Goal: Information Seeking & Learning: Learn about a topic

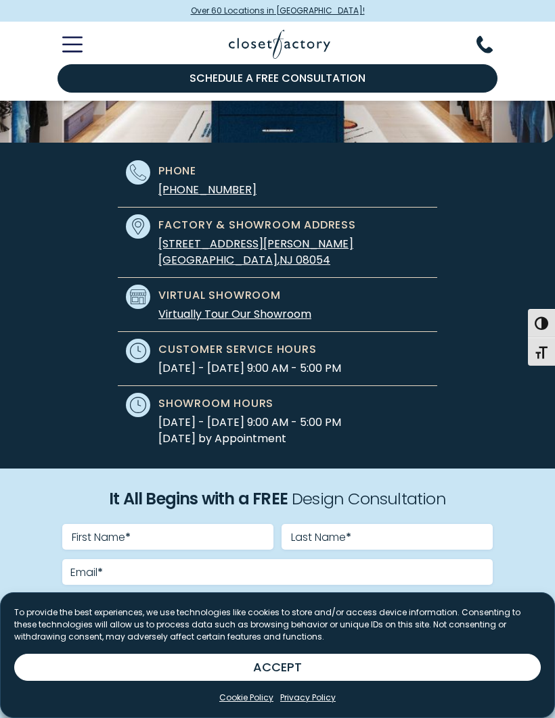
scroll to position [233, 0]
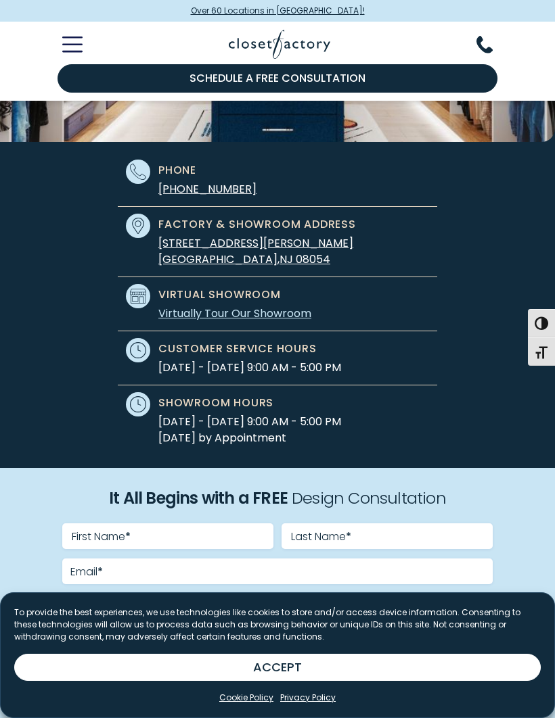
click at [267, 309] on link "Virtually Tour Our Showroom" at bounding box center [234, 314] width 153 height 16
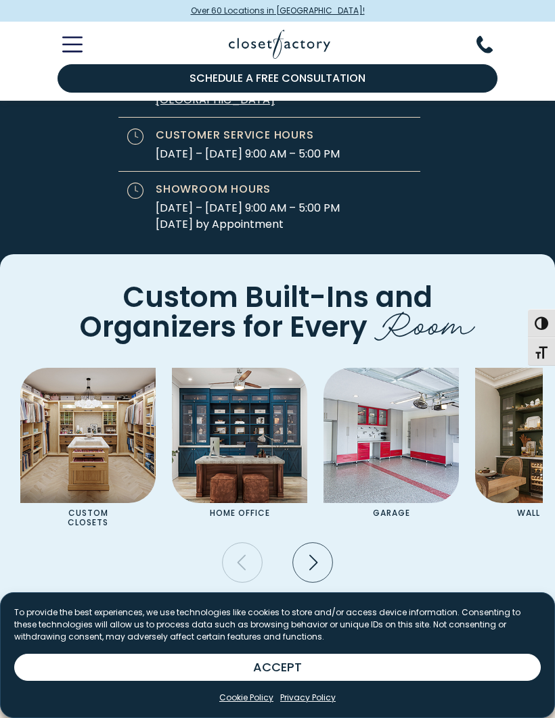
scroll to position [4433, 0]
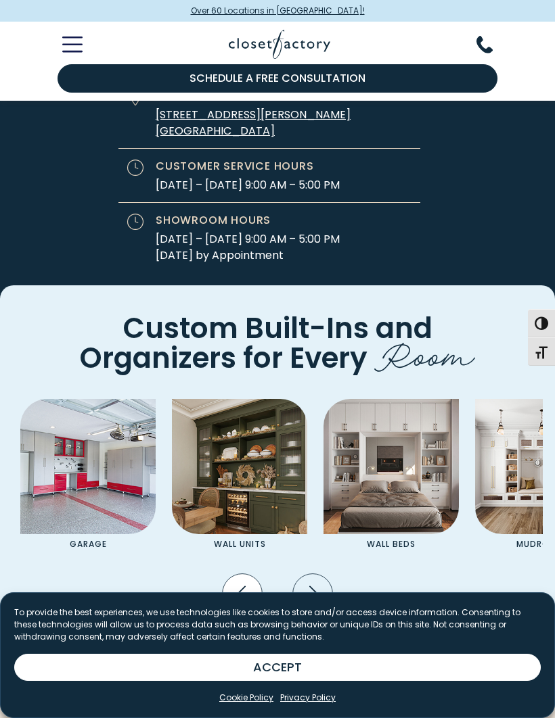
click at [252, 574] on icon "Previous slide" at bounding box center [243, 594] width 40 height 40
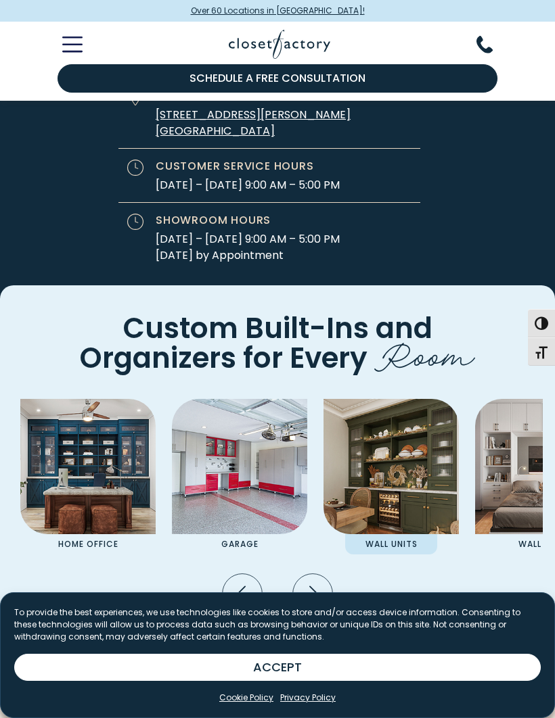
click at [394, 410] on img "Pages Gallery" at bounding box center [390, 466] width 135 height 135
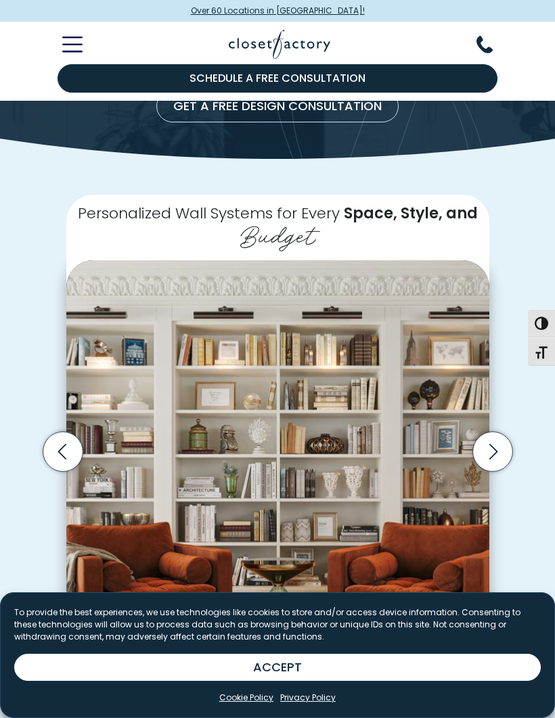
scroll to position [160, 0]
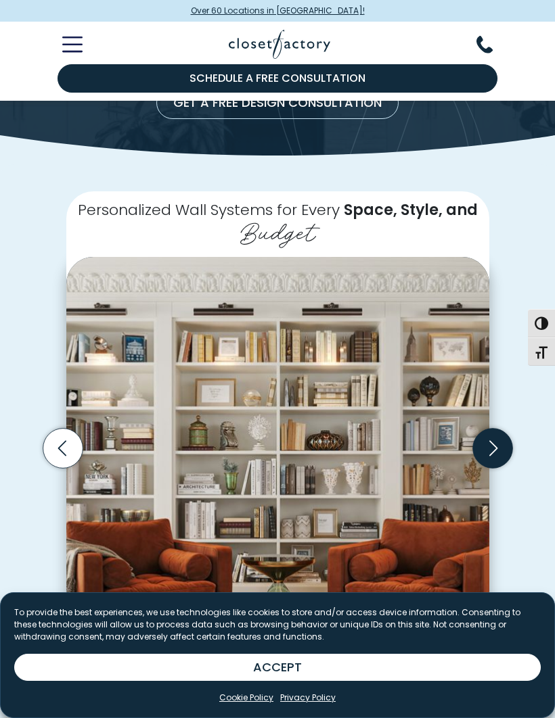
click at [490, 456] on icon "Next slide" at bounding box center [492, 449] width 40 height 40
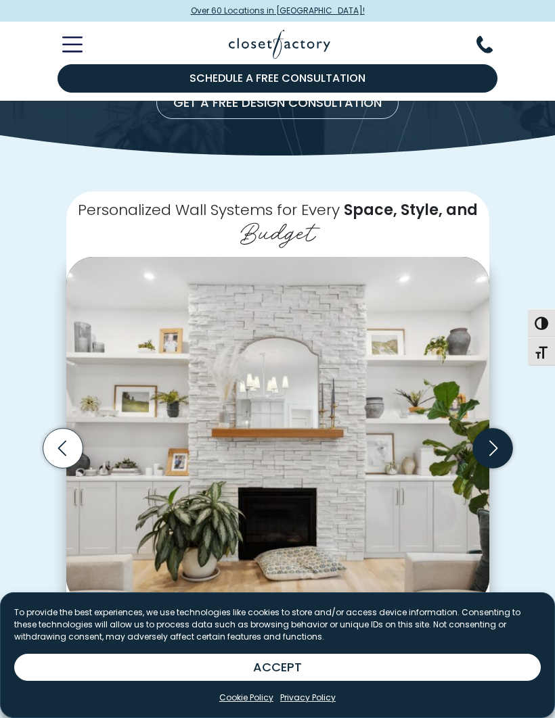
click at [479, 446] on icon "Next slide" at bounding box center [492, 449] width 40 height 40
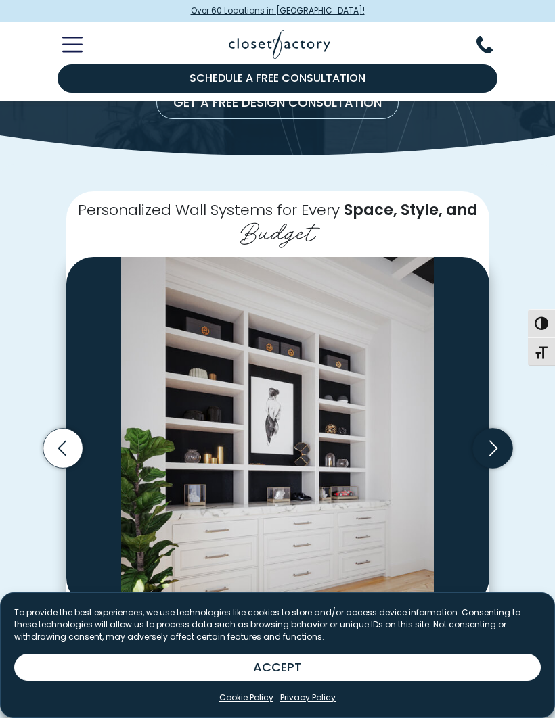
click at [505, 438] on icon "Next slide" at bounding box center [492, 449] width 40 height 40
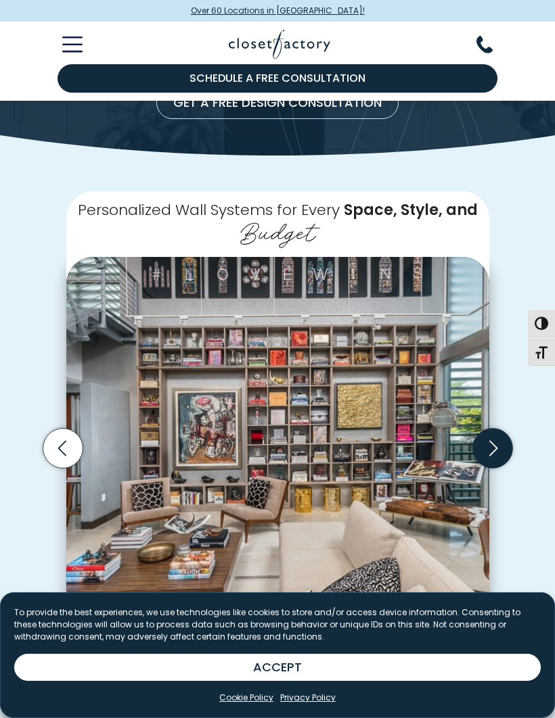
click at [492, 447] on icon "Next slide" at bounding box center [492, 449] width 40 height 40
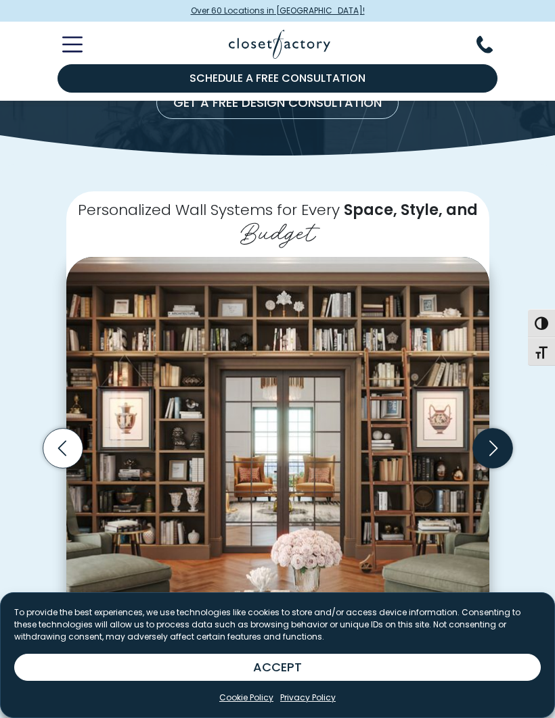
click at [492, 448] on icon "Next slide" at bounding box center [492, 448] width 8 height 16
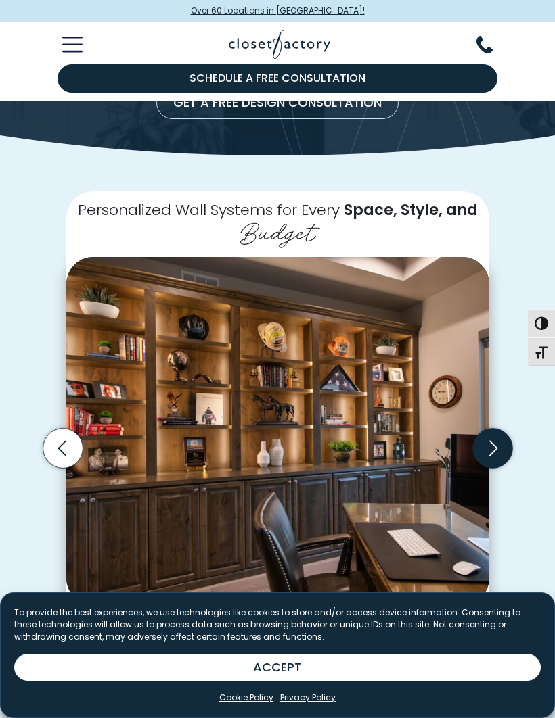
click at [490, 447] on icon "Next slide" at bounding box center [492, 449] width 40 height 40
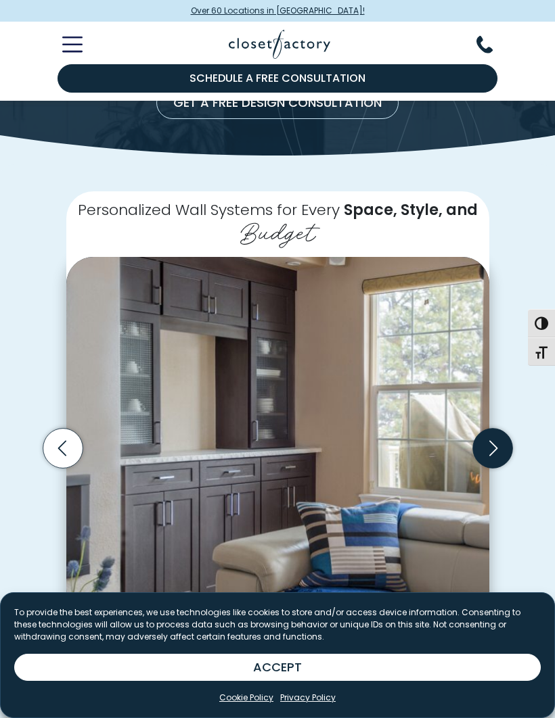
click at [486, 446] on icon "Next slide" at bounding box center [492, 449] width 40 height 40
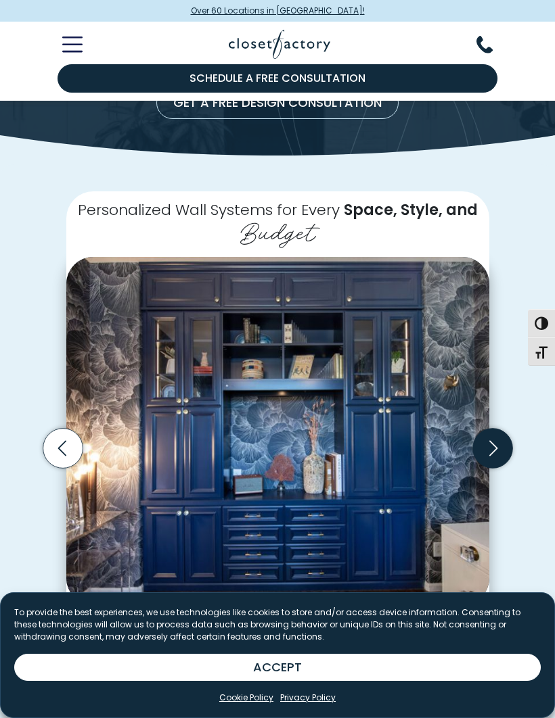
click at [498, 448] on icon "Next slide" at bounding box center [492, 449] width 40 height 40
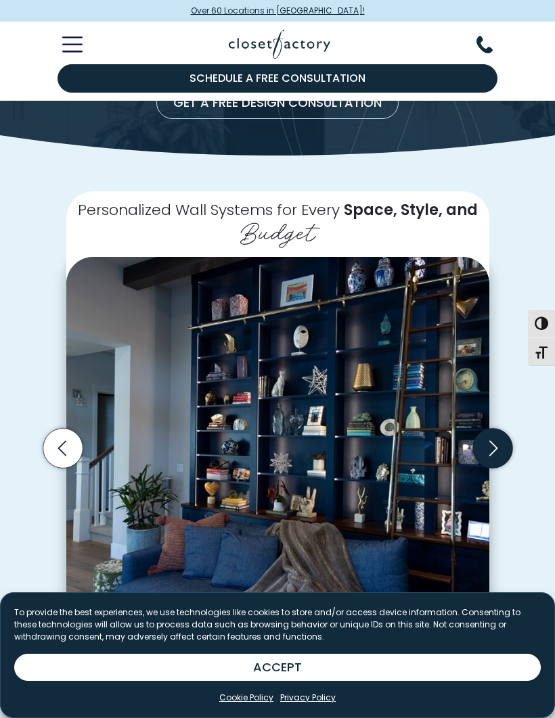
click at [494, 444] on icon "Next slide" at bounding box center [492, 449] width 40 height 40
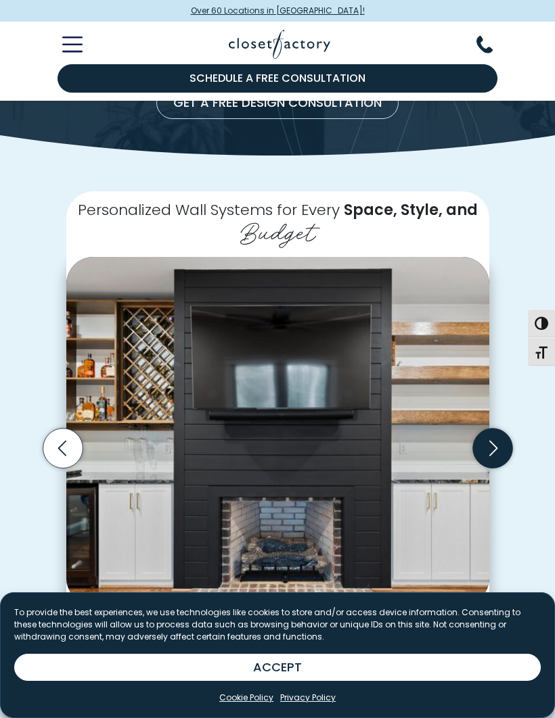
click at [496, 448] on icon "Next slide" at bounding box center [492, 449] width 40 height 40
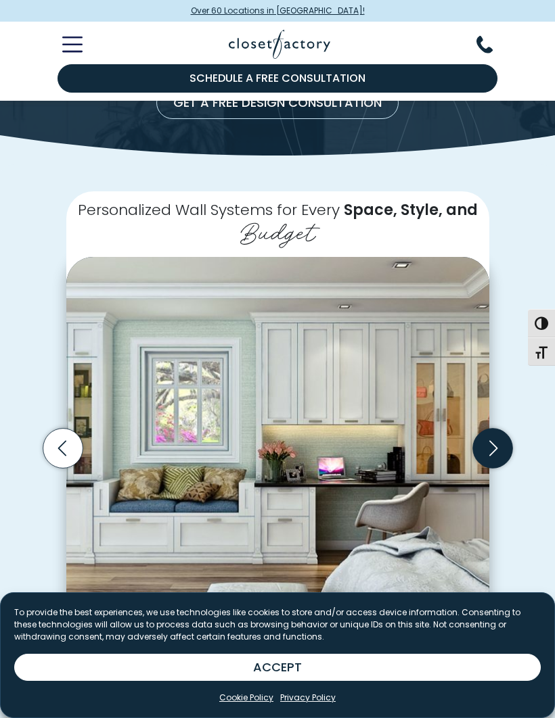
click at [490, 440] on icon "Next slide" at bounding box center [492, 449] width 40 height 40
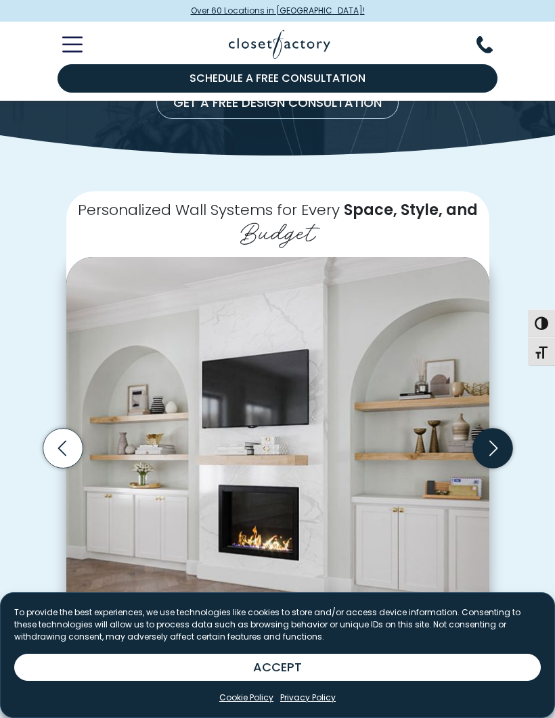
scroll to position [194, 0]
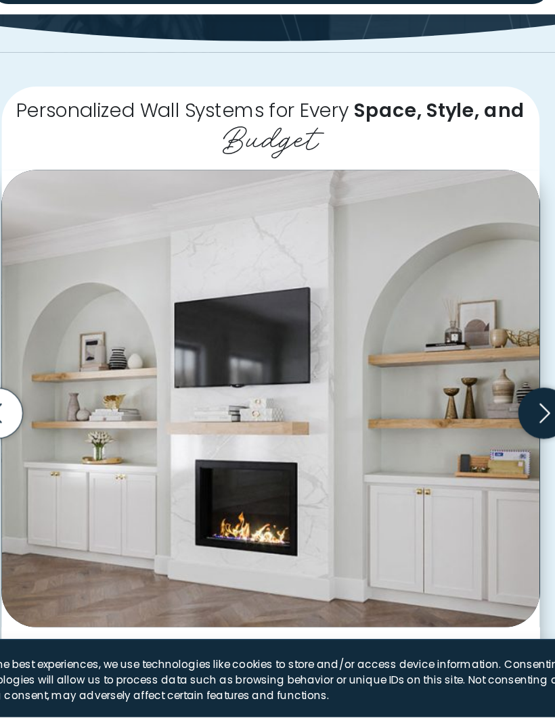
click at [472, 395] on icon "Next slide" at bounding box center [492, 415] width 40 height 40
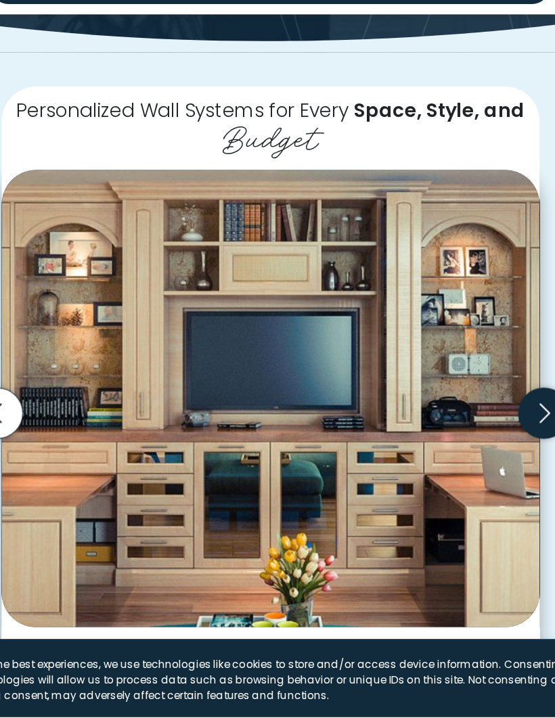
click at [472, 395] on icon "Next slide" at bounding box center [492, 415] width 40 height 40
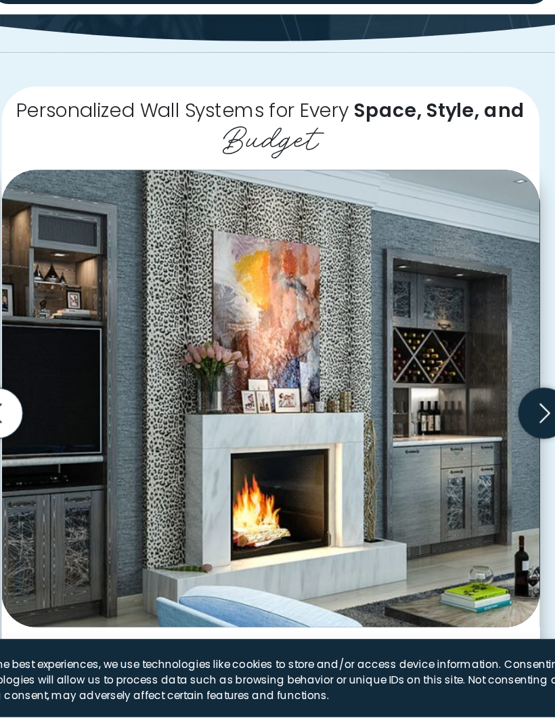
click at [472, 395] on icon "Next slide" at bounding box center [492, 415] width 40 height 40
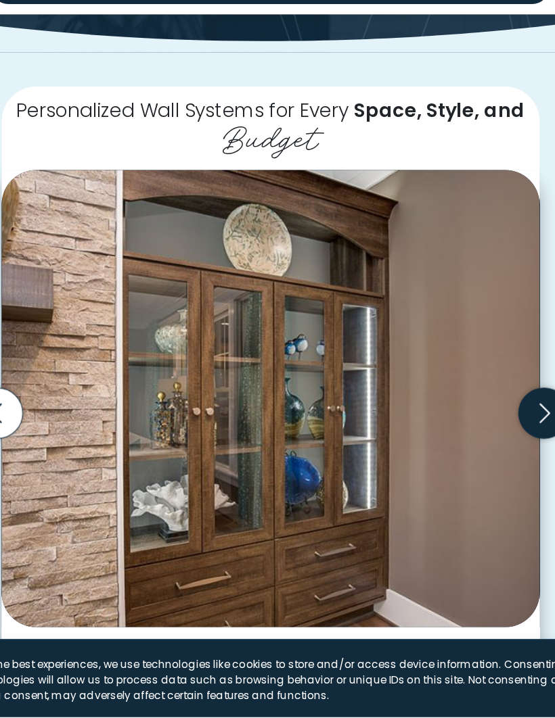
click at [472, 395] on icon "Next slide" at bounding box center [492, 415] width 40 height 40
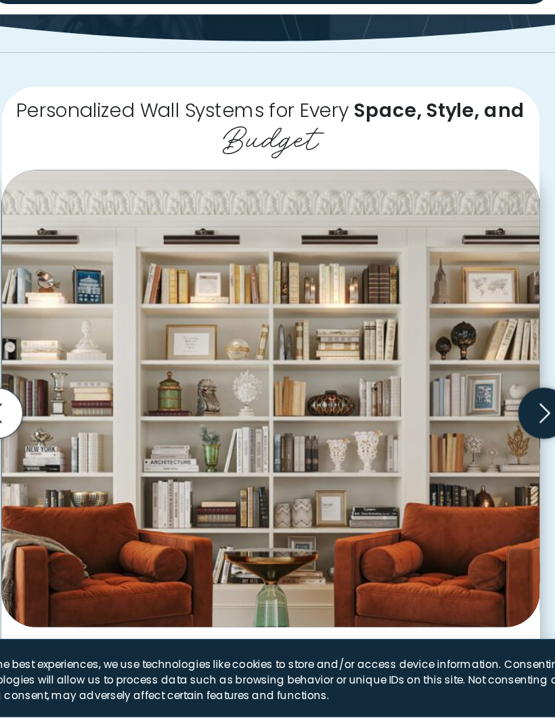
click at [488, 407] on icon "Next slide" at bounding box center [492, 415] width 8 height 16
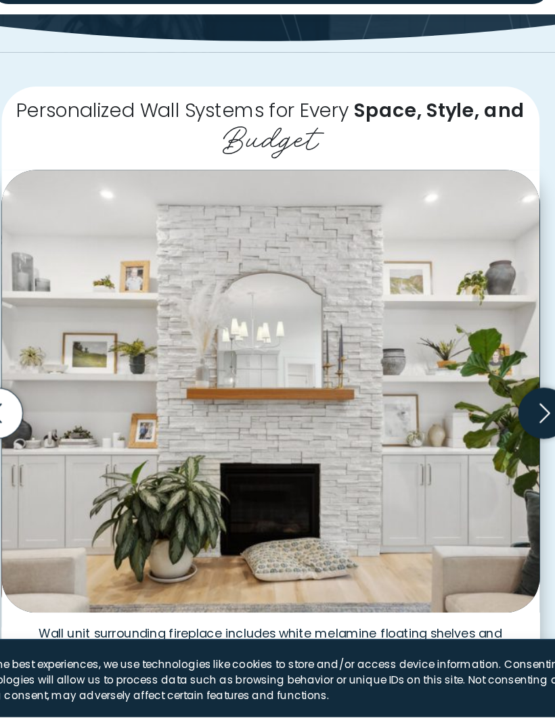
click at [472, 395] on icon "Next slide" at bounding box center [492, 415] width 40 height 40
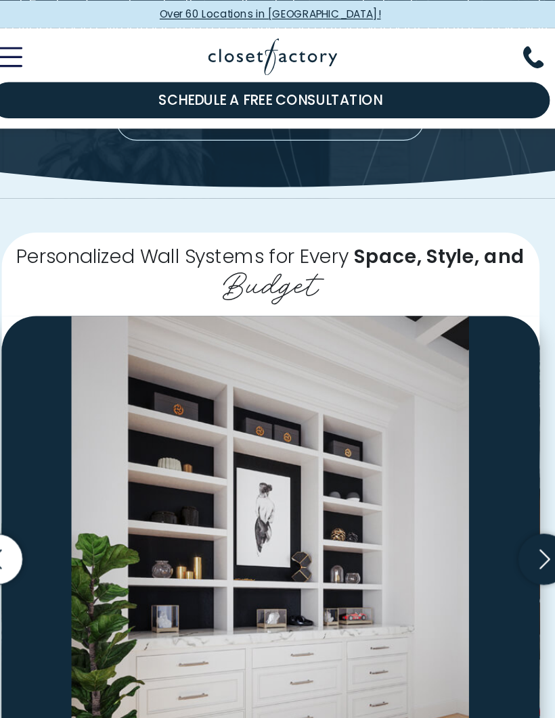
scroll to position [0, 0]
